Goal: Task Accomplishment & Management: Manage account settings

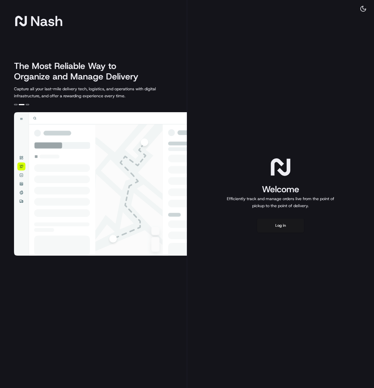
click at [1, 47] on div "[PERSON_NAME] The Most Reliable Way to Organize and Manage Delivery Capture all…" at bounding box center [93, 194] width 187 height 388
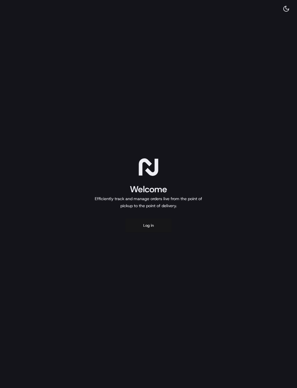
click at [150, 229] on button "Log in" at bounding box center [148, 225] width 47 height 14
